Goal: Task Accomplishment & Management: Use online tool/utility

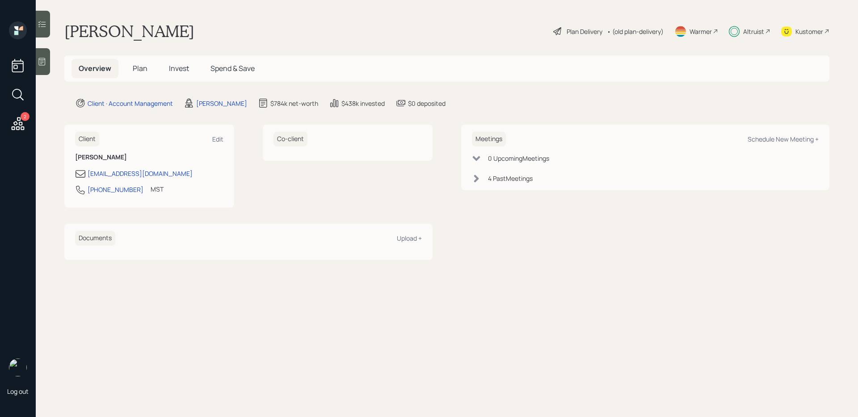
click at [186, 72] on span "Invest" at bounding box center [179, 68] width 20 height 10
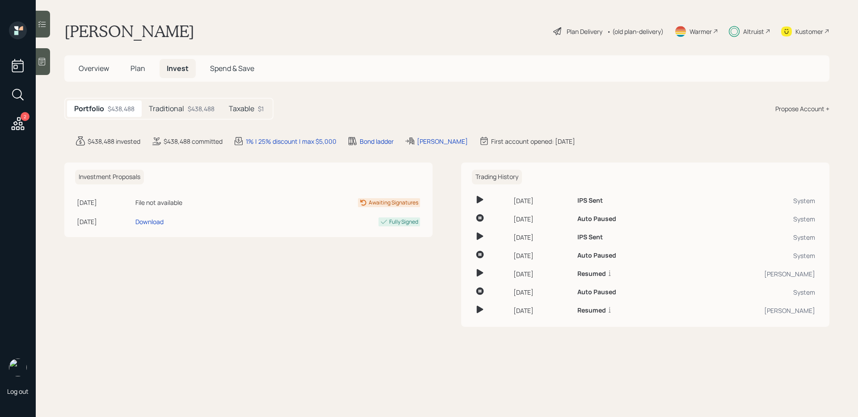
click at [181, 107] on h5 "Traditional" at bounding box center [166, 109] width 35 height 8
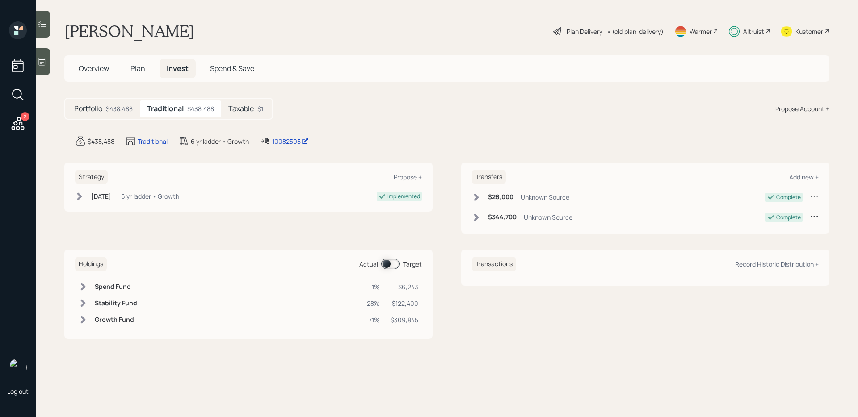
click at [395, 266] on span at bounding box center [390, 264] width 18 height 11
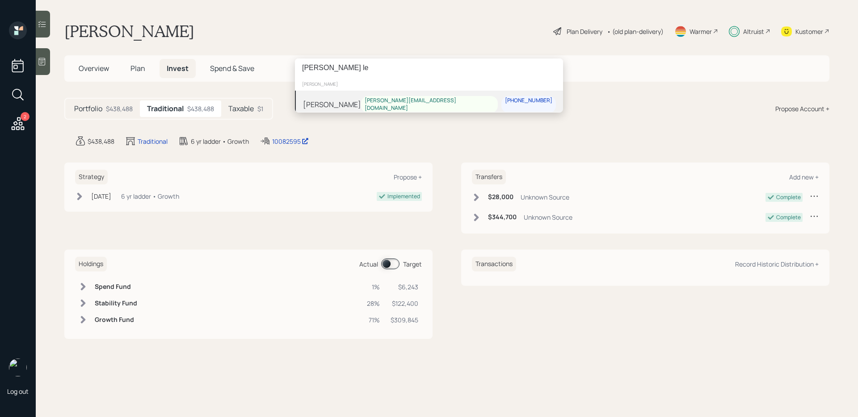
type input "lawrence le"
